Goal: Transaction & Acquisition: Download file/media

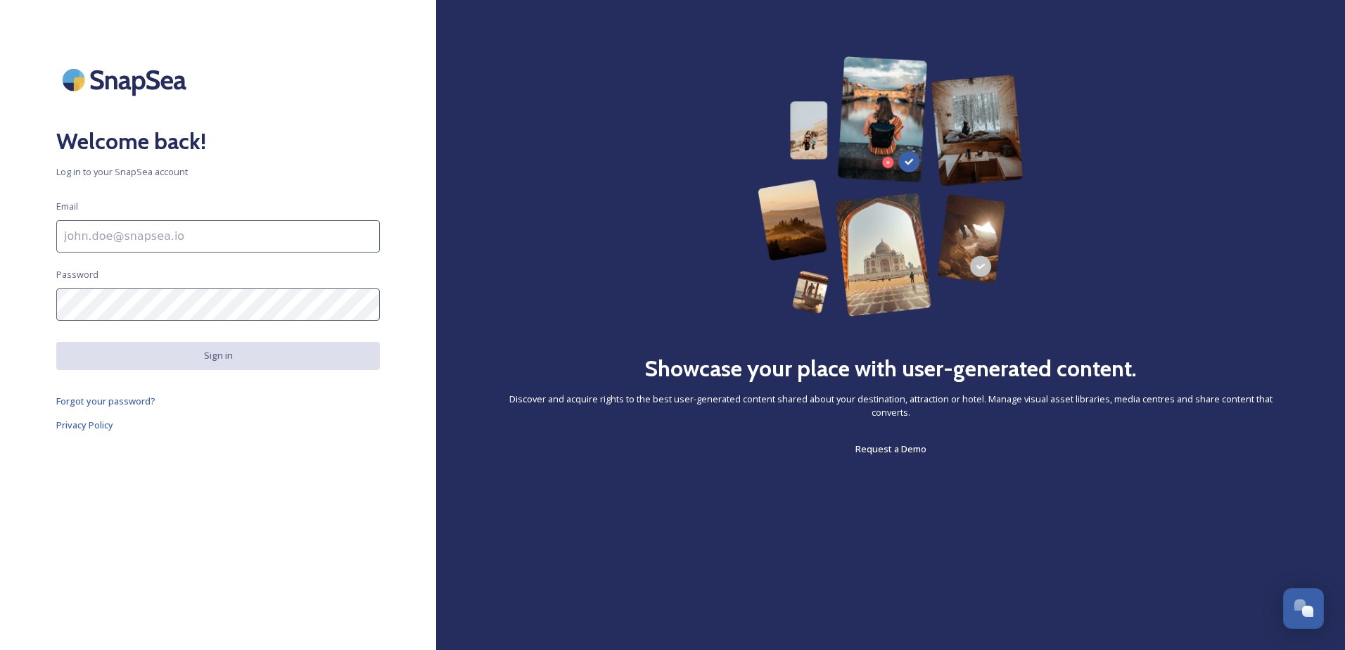
click at [343, 236] on input at bounding box center [218, 236] width 324 height 32
type input "kim.salewski@schauinsland-reisen.de"
click at [286, 226] on input "[PERSON_NAME][EMAIL_ADDRESS][PERSON_NAME][DOMAIN_NAME]" at bounding box center [218, 236] width 324 height 32
click at [297, 210] on div "Welcome back! Log in to your SnapSea account Email kim.salewski@schauinsland-re…" at bounding box center [218, 324] width 436 height 537
click at [146, 174] on span "Log in to your SnapSea account" at bounding box center [218, 171] width 324 height 13
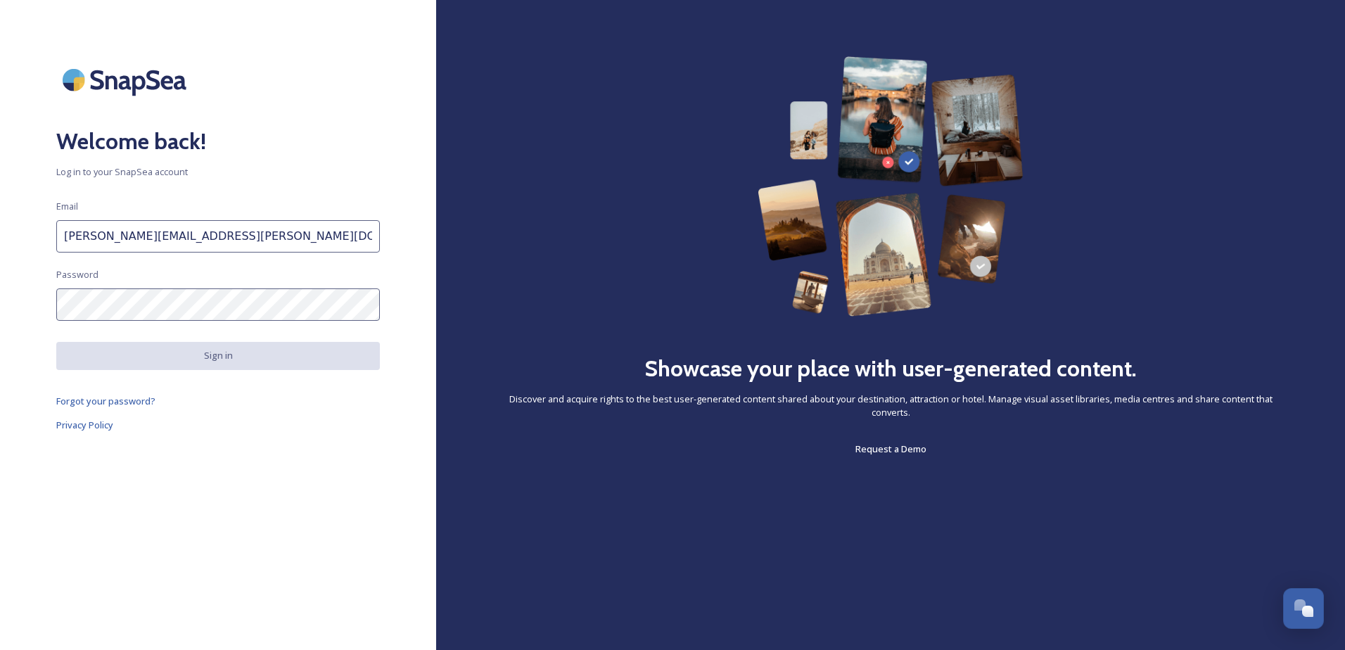
click at [138, 398] on span "Forgot your password?" at bounding box center [105, 401] width 99 height 13
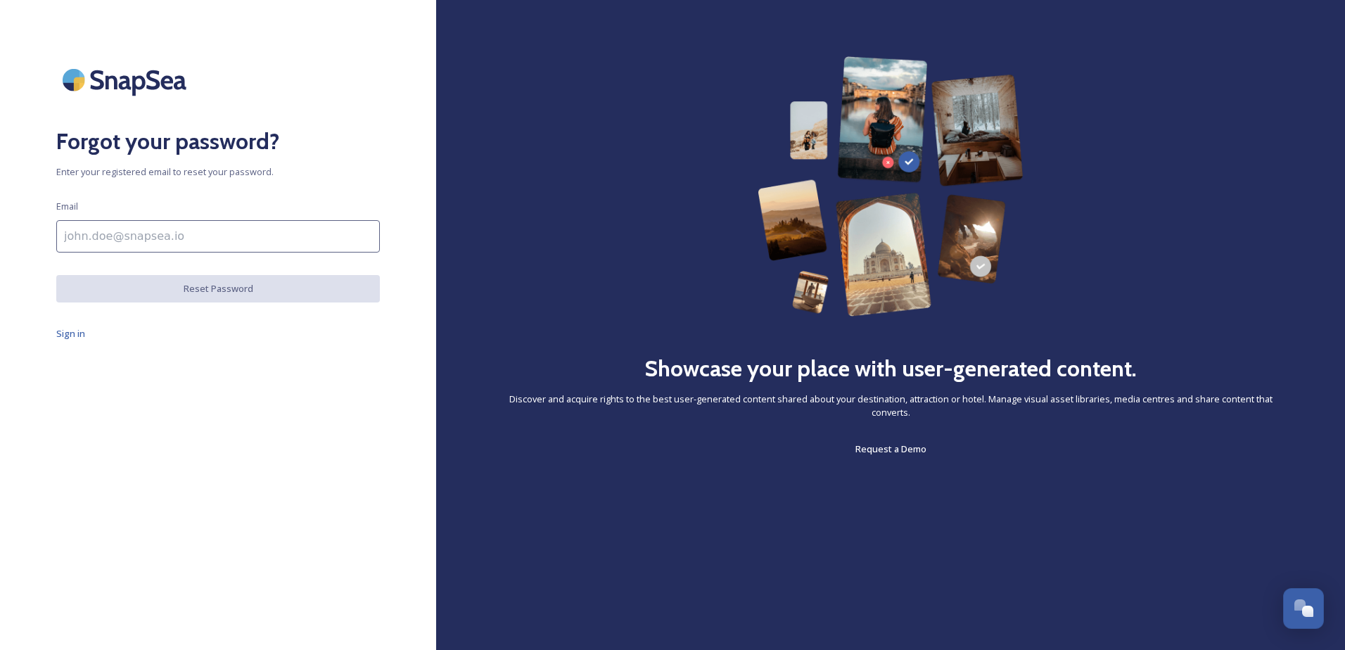
click at [141, 234] on input at bounding box center [218, 236] width 324 height 32
type input "[PERSON_NAME][EMAIL_ADDRESS][PERSON_NAME][DOMAIN_NAME]"
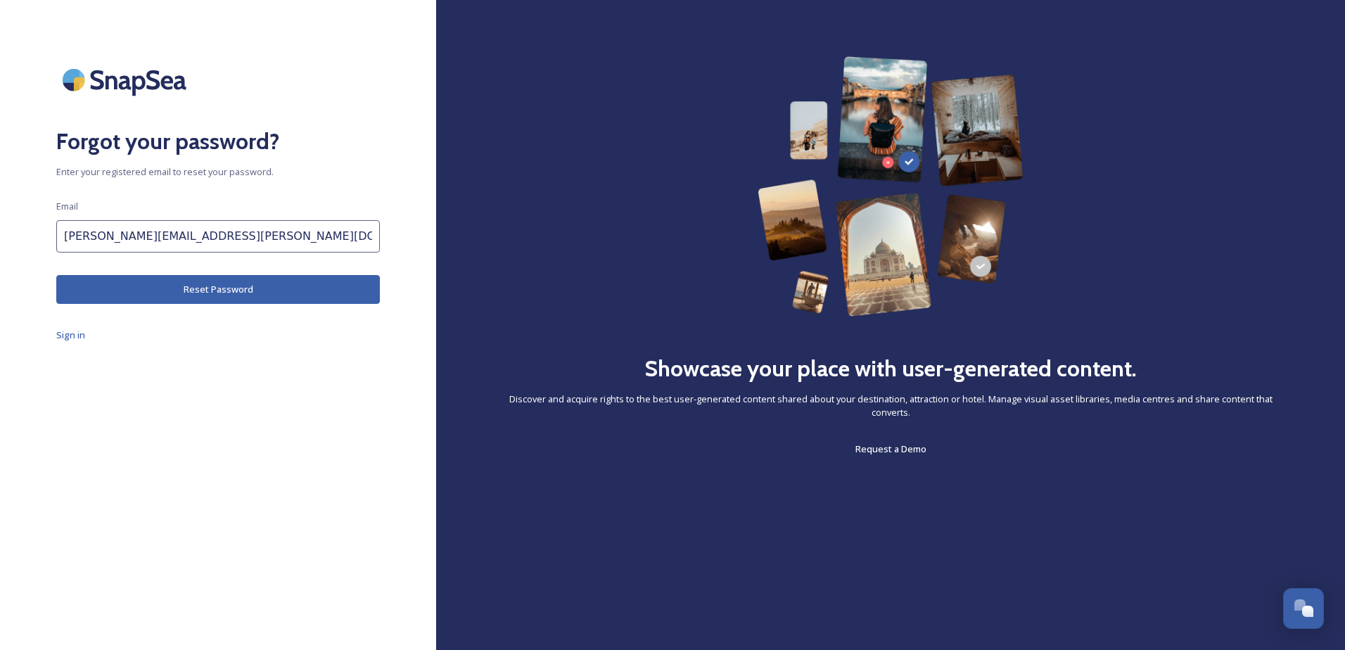
click at [142, 291] on button "Reset Password" at bounding box center [218, 289] width 324 height 29
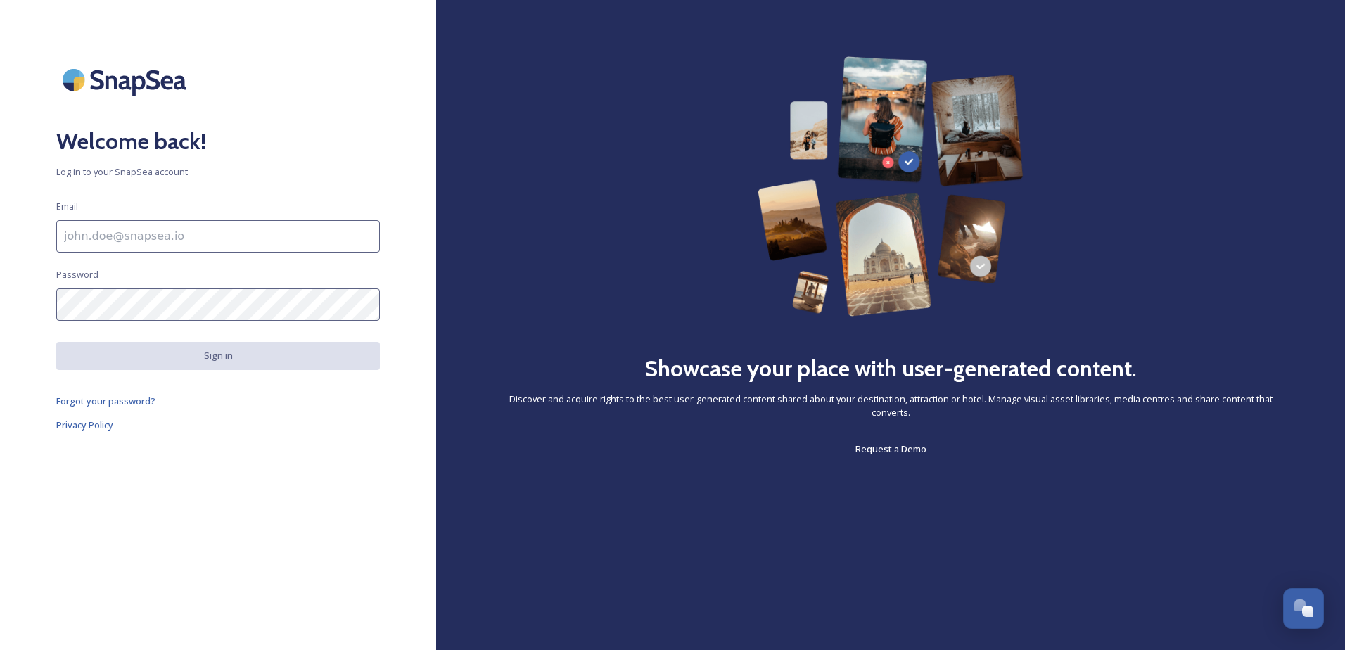
click at [869, 446] on span "Request a Demo" at bounding box center [890, 449] width 71 height 13
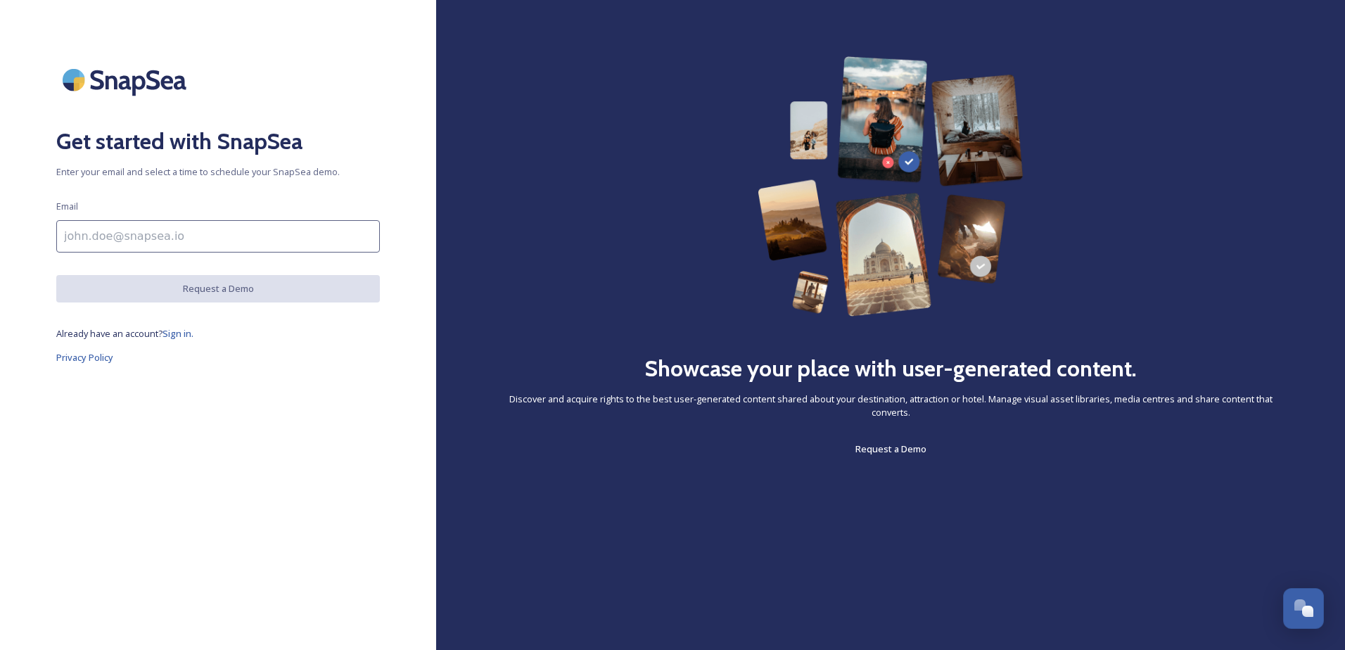
click at [138, 240] on input at bounding box center [218, 236] width 324 height 32
type input "kim.salewski@schauinsland-reisen.de"
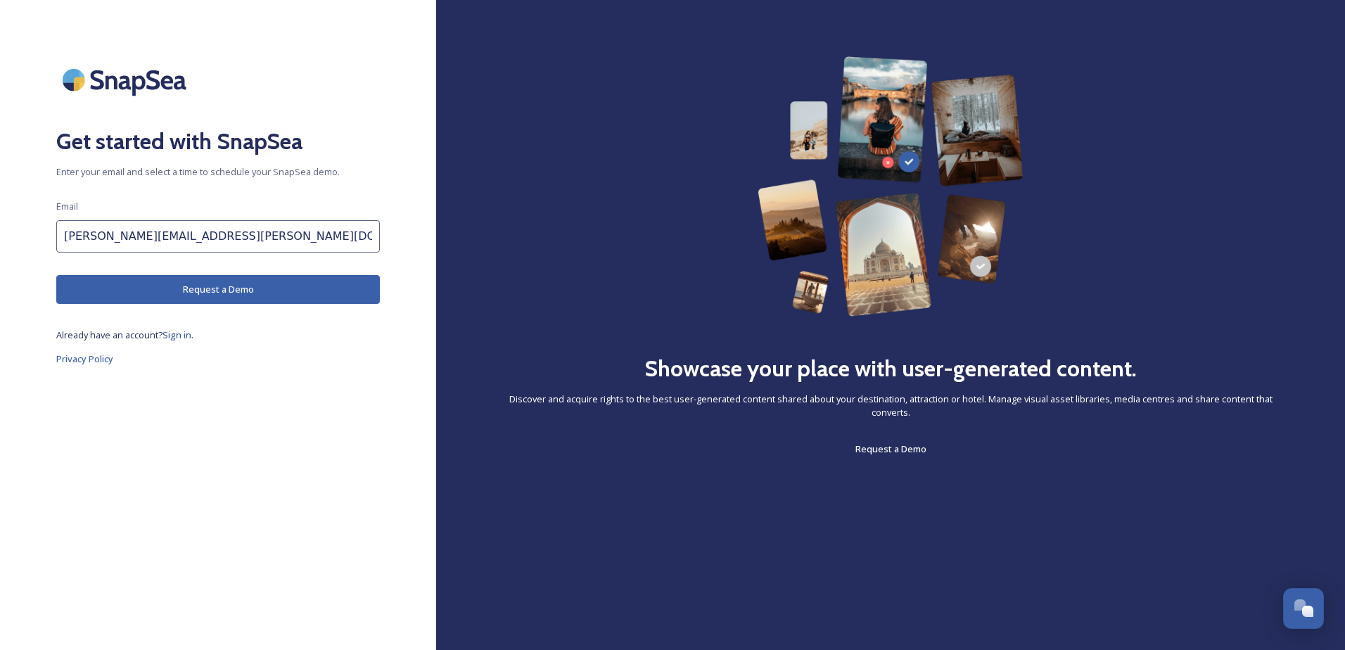
click at [205, 299] on button "Request a Demo" at bounding box center [218, 289] width 324 height 29
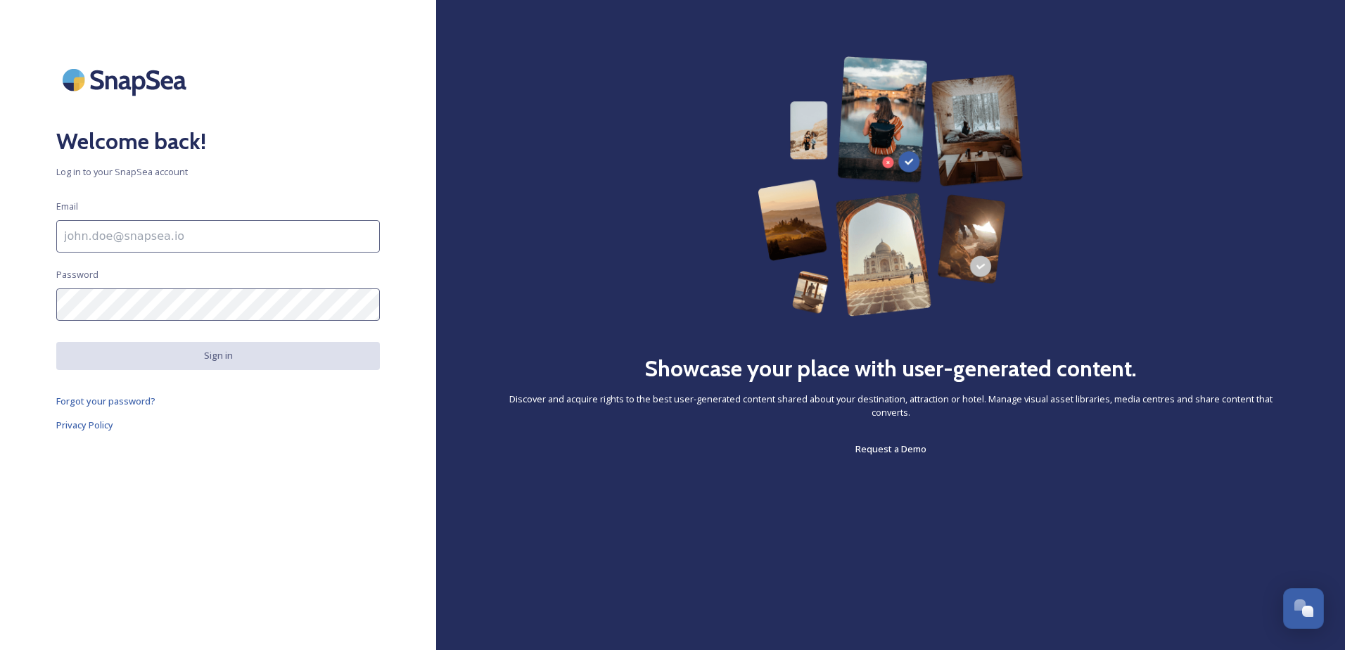
click at [170, 238] on input at bounding box center [218, 236] width 324 height 32
type input "kim.salewski@schauinsland-reisen.de"
click at [229, 245] on input at bounding box center [218, 236] width 324 height 32
paste input "marketing@schauinsland-reisen.de"
click at [307, 178] on span "Log in to your SnapSea account" at bounding box center [218, 171] width 324 height 13
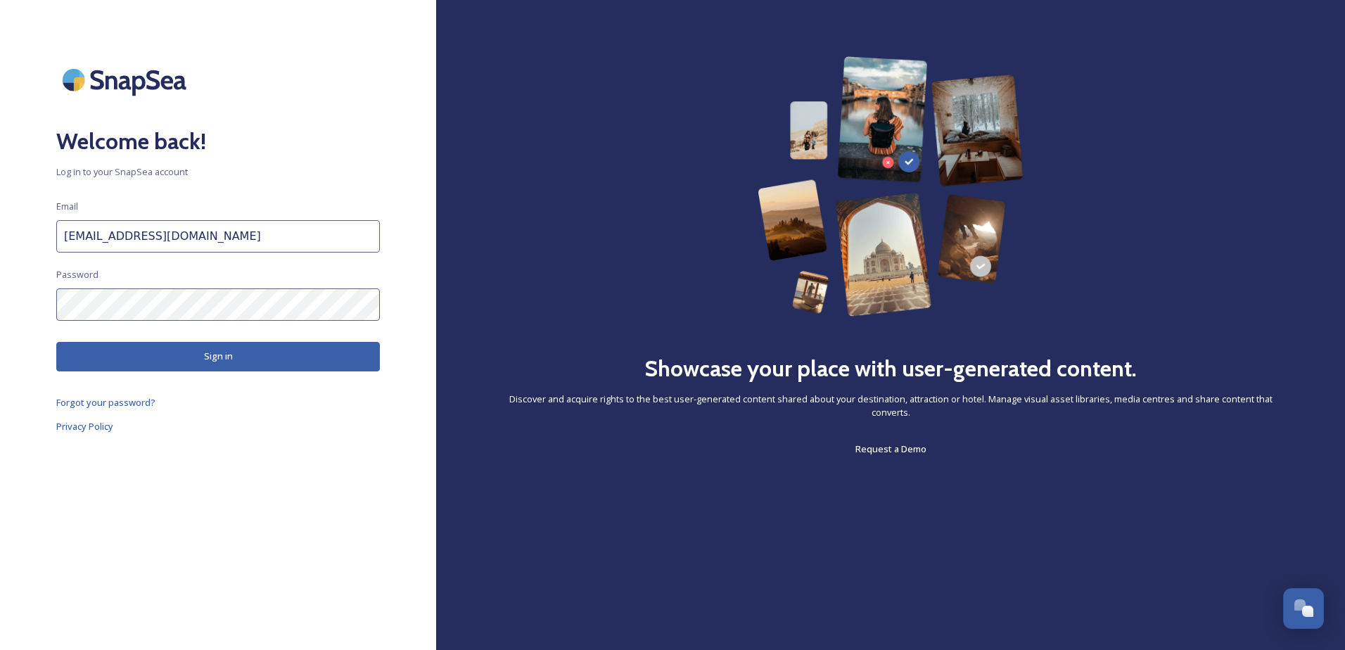
drag, startPoint x: 113, startPoint y: 236, endPoint x: 46, endPoint y: 236, distance: 66.8
click at [46, 236] on div "Welcome back! Log in to your SnapSea account Email marketing@schauinsland-reise…" at bounding box center [218, 324] width 436 height 537
click at [151, 354] on button "Sign in" at bounding box center [218, 356] width 324 height 29
click at [96, 234] on input "chiara@schauinsland-reisen.de" at bounding box center [218, 236] width 324 height 32
type input "chiara.homey@schauinsland-reisen.de"
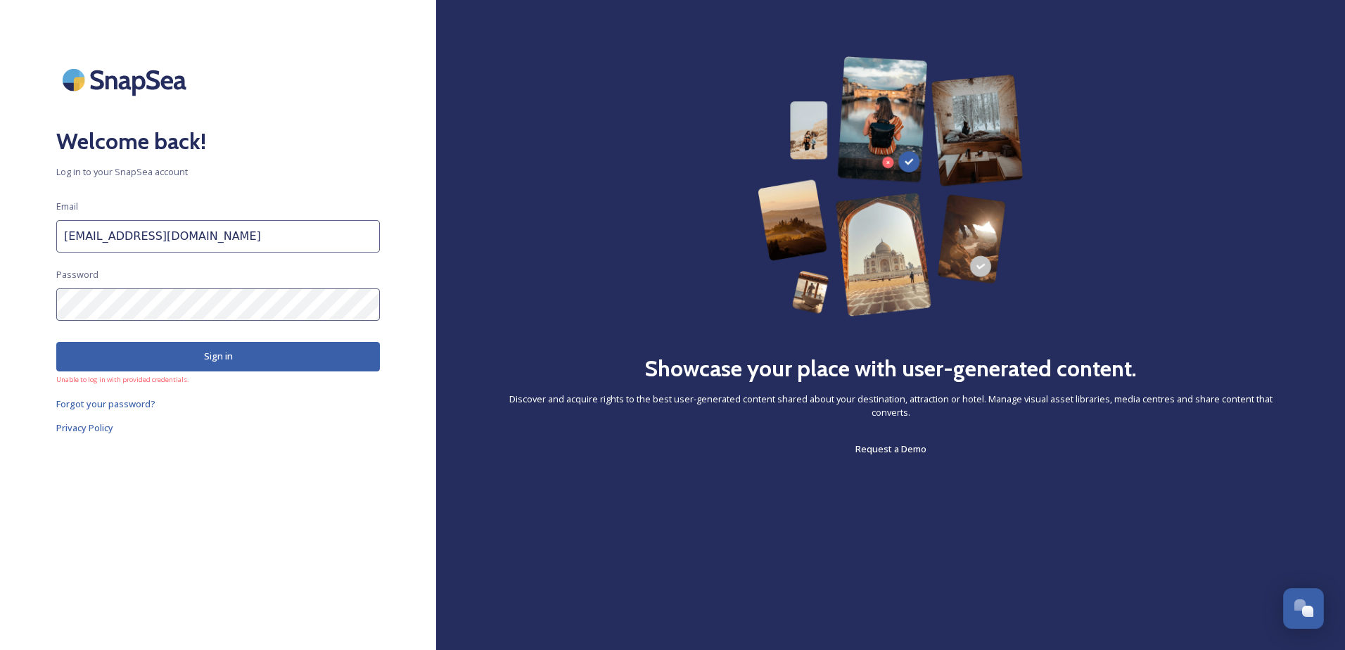
click at [184, 369] on button "Sign in" at bounding box center [218, 356] width 324 height 29
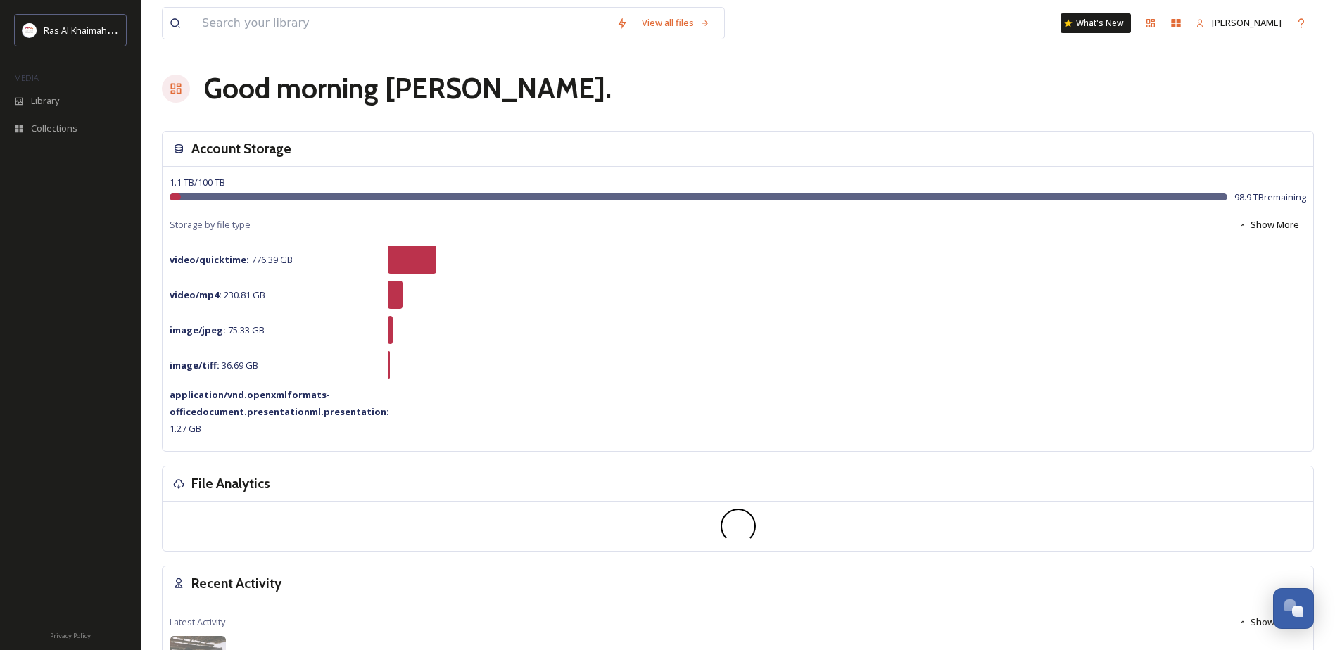
click at [52, 98] on span "Library" at bounding box center [45, 100] width 28 height 13
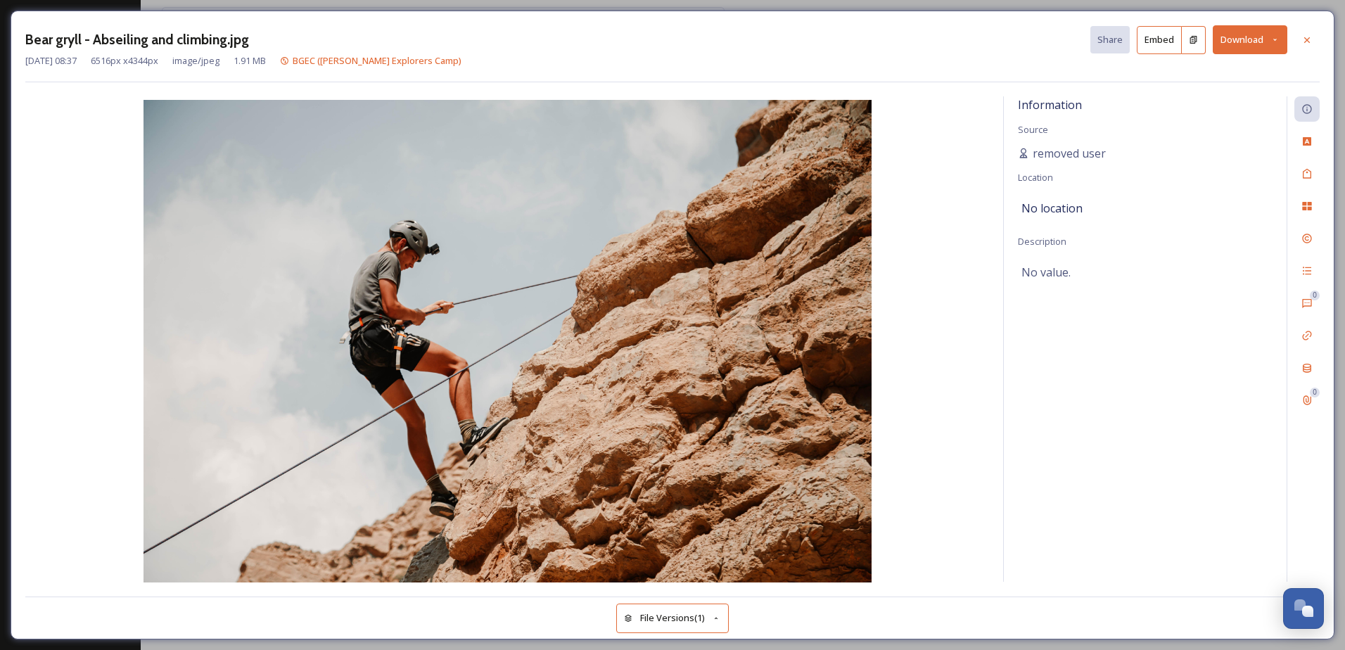
click at [1261, 47] on button "Download" at bounding box center [1250, 39] width 75 height 29
click at [1223, 80] on div "Download Original (6516 x 4344)" at bounding box center [1213, 71] width 147 height 27
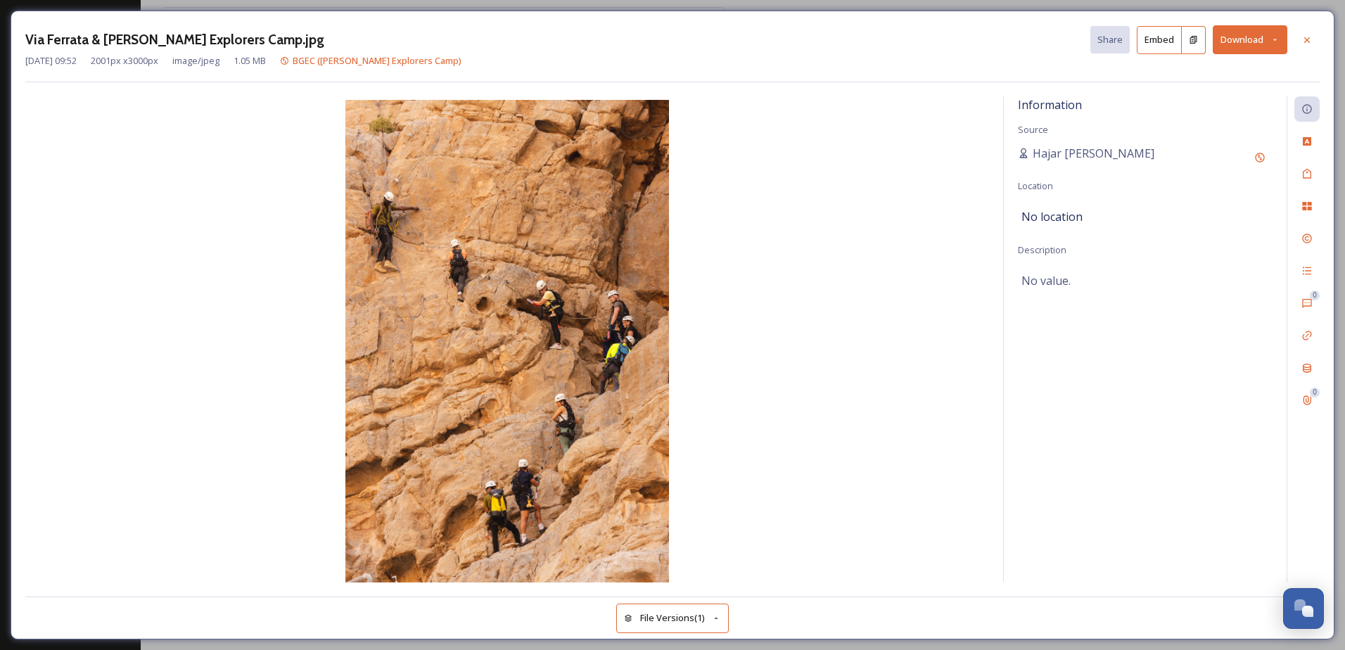
click at [817, 242] on img at bounding box center [507, 342] width 964 height 485
click at [1280, 39] on button "Download" at bounding box center [1250, 39] width 75 height 29
click at [1244, 76] on span "Download Original (2001 x 3000)" at bounding box center [1213, 71] width 133 height 13
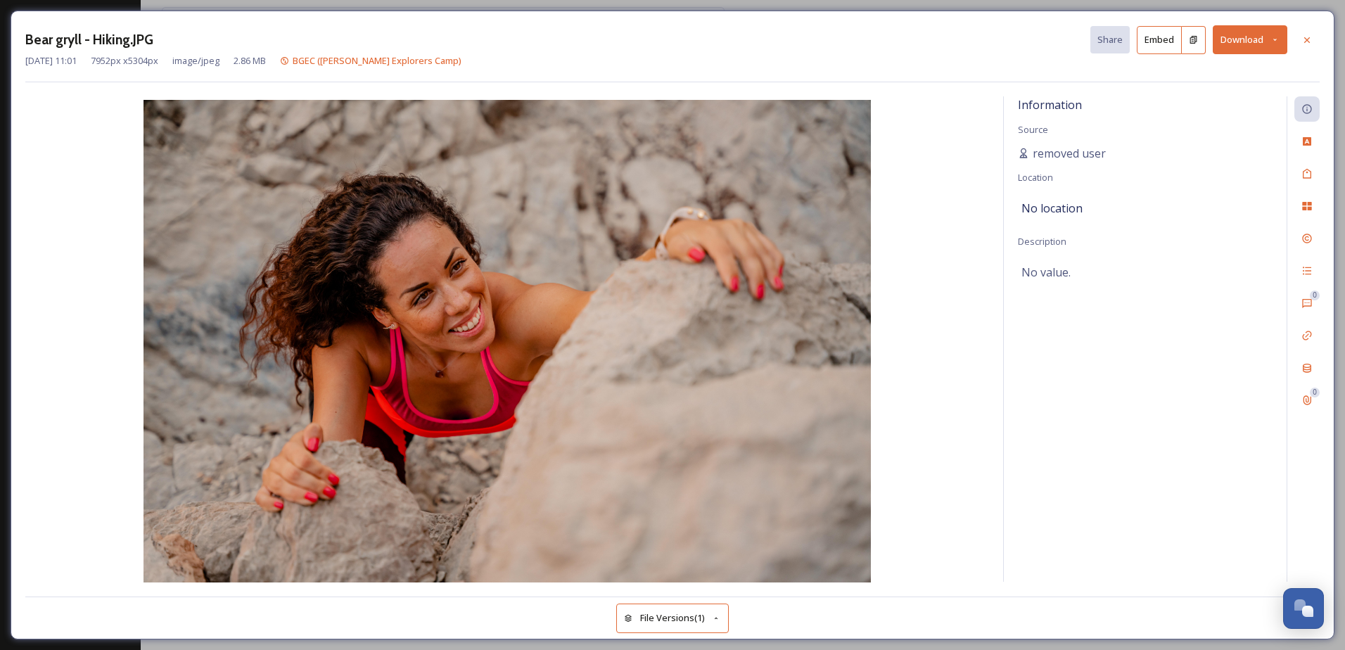
click at [1264, 35] on button "Download" at bounding box center [1250, 39] width 75 height 29
click at [1225, 81] on div "Download Original (7952 x 5304)" at bounding box center [1213, 71] width 147 height 27
